Goal: Task Accomplishment & Management: Complete application form

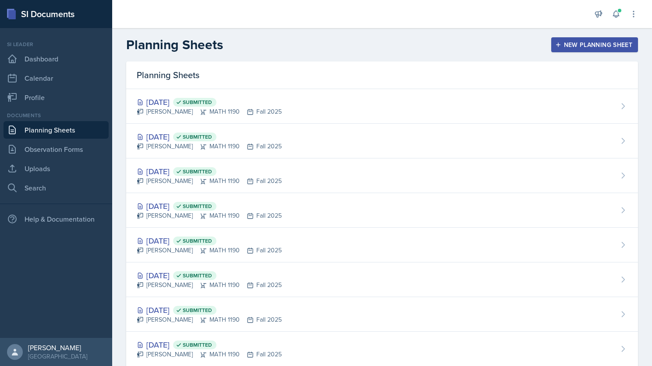
click at [595, 45] on div "New Planning Sheet" at bounding box center [594, 44] width 75 height 7
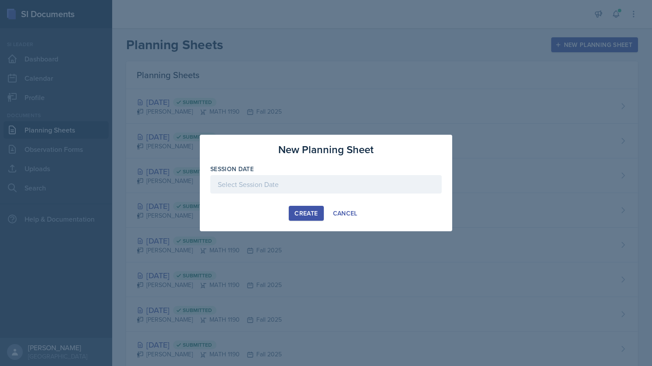
click at [291, 184] on div at bounding box center [326, 184] width 232 height 18
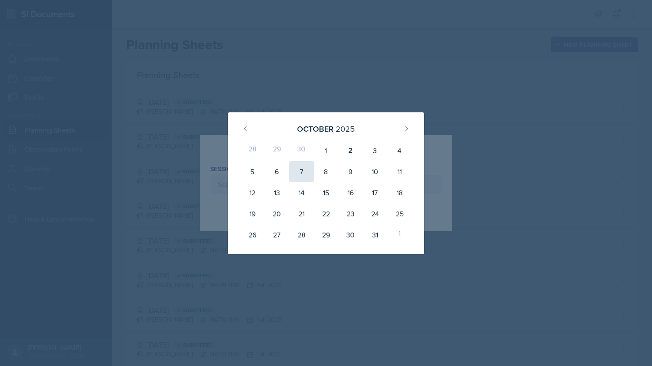
click at [294, 172] on div "7" at bounding box center [301, 171] width 25 height 21
type input "[DATE]"
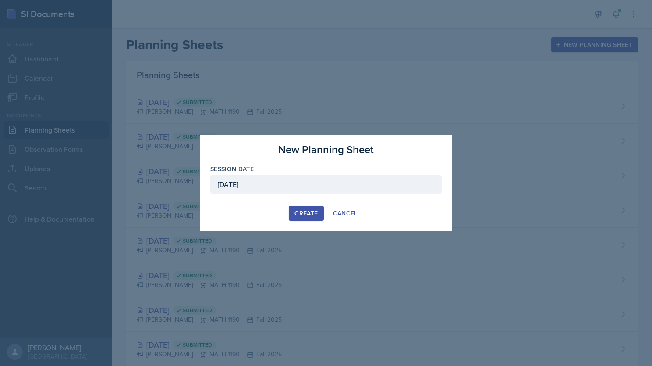
click at [306, 210] on div "Create" at bounding box center [306, 213] width 23 height 7
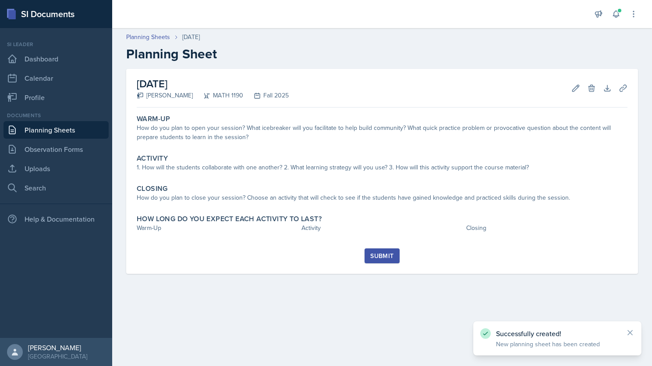
click at [51, 132] on link "Planning Sheets" at bounding box center [56, 130] width 105 height 18
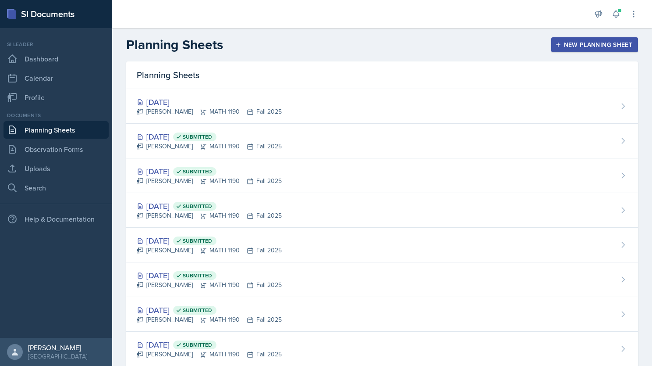
click at [567, 43] on div "New Planning Sheet" at bounding box center [594, 44] width 75 height 7
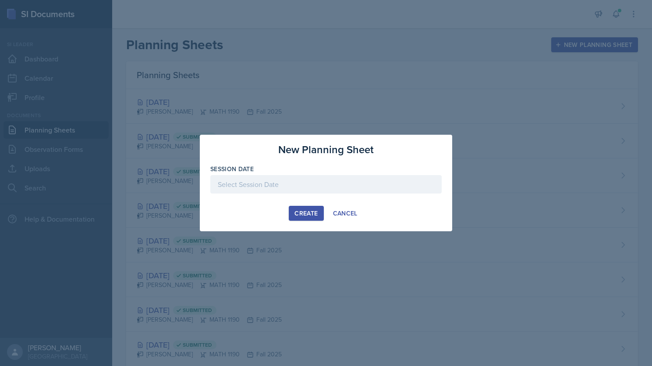
click at [297, 183] on div at bounding box center [326, 184] width 232 height 18
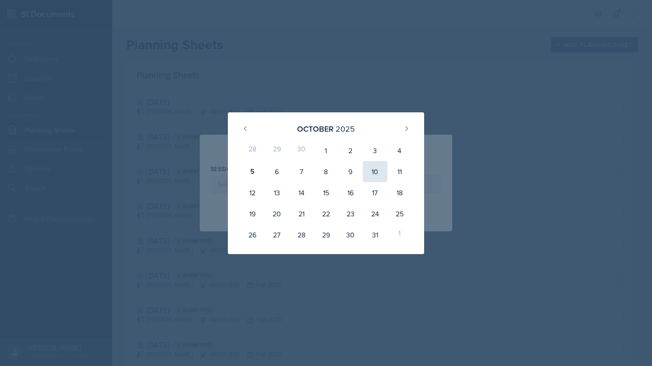
click at [375, 171] on div "10" at bounding box center [375, 171] width 25 height 21
type input "[DATE]"
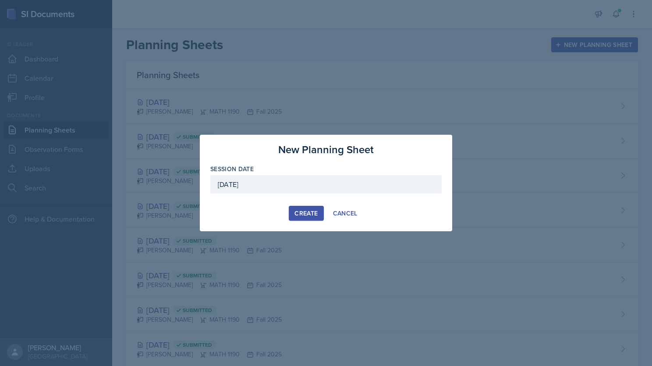
click at [302, 216] on div "Create" at bounding box center [306, 213] width 23 height 7
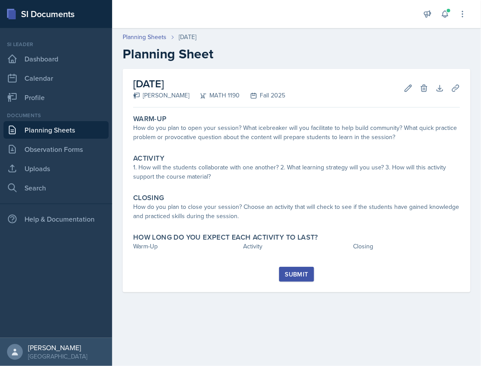
click at [61, 132] on link "Planning Sheets" at bounding box center [56, 130] width 105 height 18
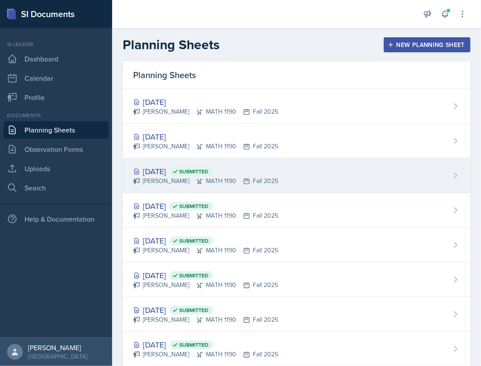
click at [197, 169] on span "Submitted" at bounding box center [191, 171] width 43 height 9
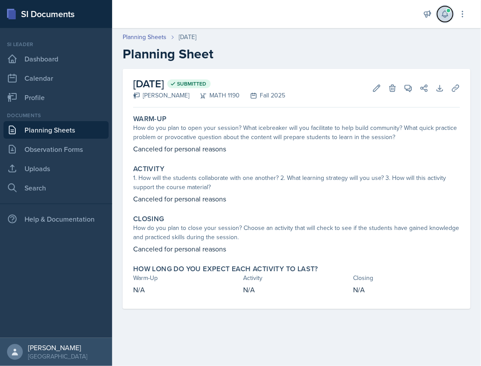
click at [449, 20] on button at bounding box center [446, 14] width 16 height 16
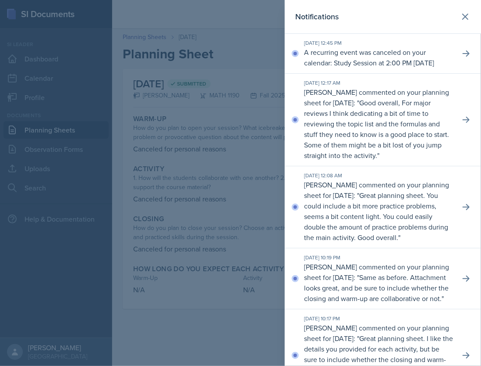
click at [231, 103] on div at bounding box center [240, 183] width 481 height 366
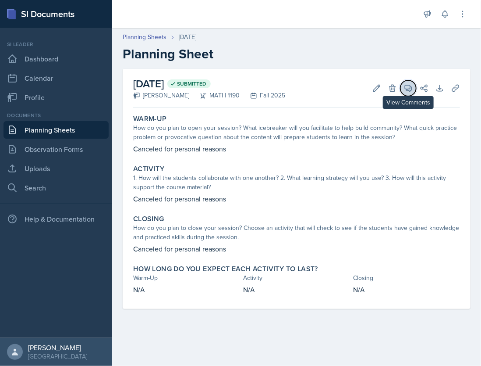
click at [406, 86] on icon at bounding box center [408, 88] width 9 height 9
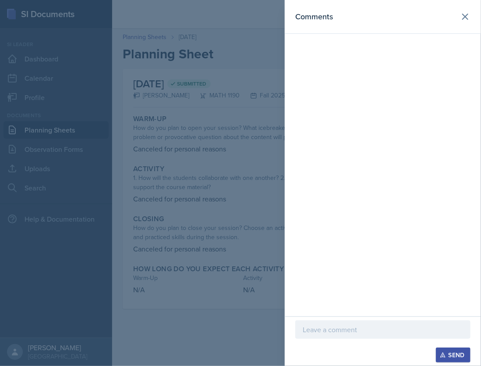
click at [168, 108] on div at bounding box center [240, 183] width 481 height 366
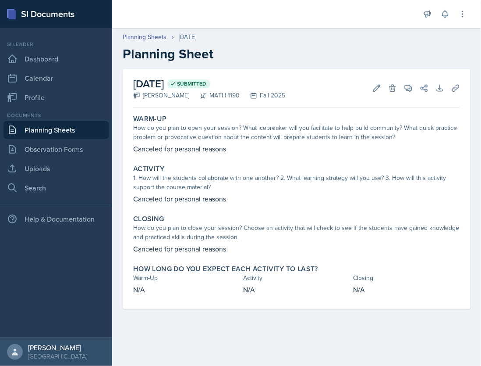
click at [78, 132] on link "Planning Sheets" at bounding box center [56, 130] width 105 height 18
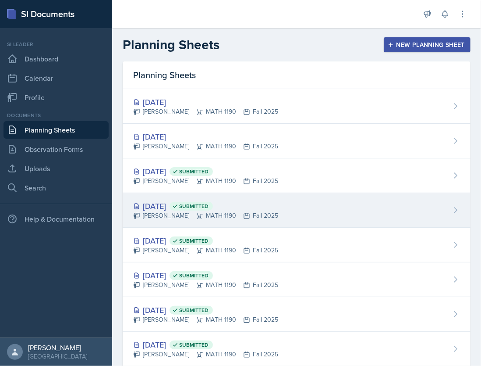
click at [275, 201] on div "[DATE] Submitted" at bounding box center [205, 206] width 145 height 12
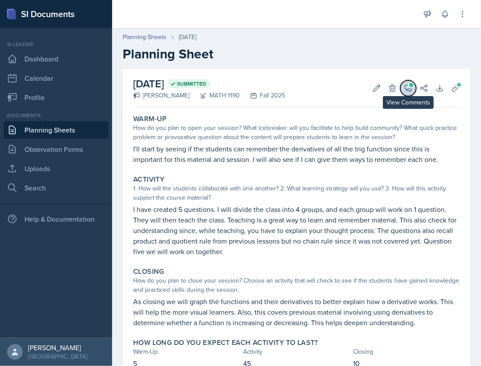
click at [404, 88] on icon at bounding box center [408, 88] width 9 height 9
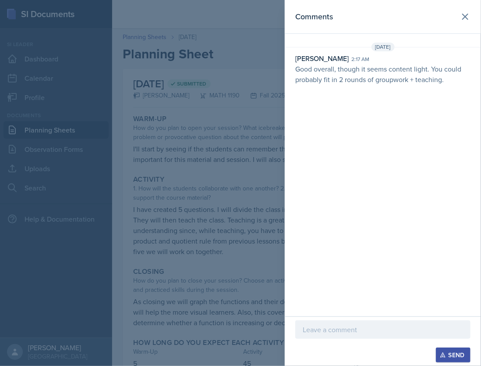
click at [342, 332] on p at bounding box center [383, 329] width 160 height 11
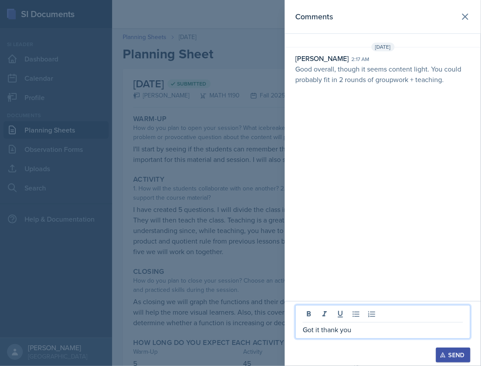
click at [462, 357] on div "Send" at bounding box center [453, 354] width 23 height 7
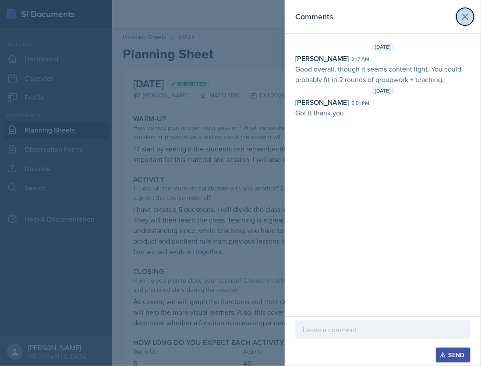
click at [460, 20] on button at bounding box center [466, 17] width 18 height 18
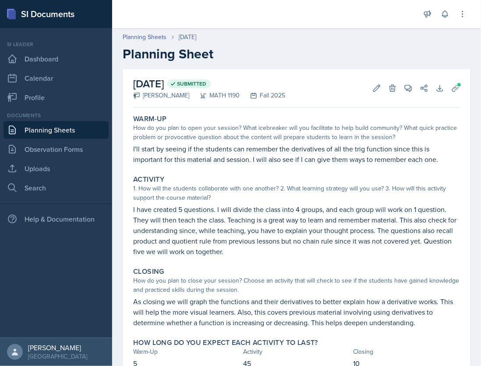
click at [46, 131] on link "Planning Sheets" at bounding box center [56, 130] width 105 height 18
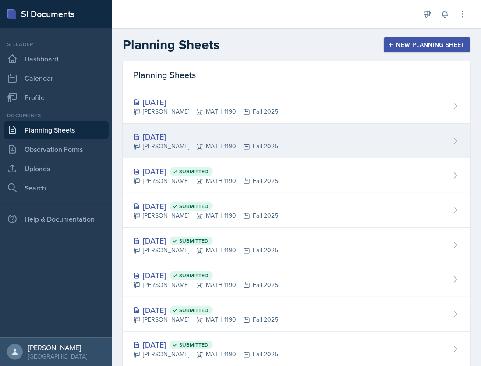
click at [254, 131] on div "[DATE]" at bounding box center [205, 137] width 145 height 12
